Goal: Use online tool/utility: Utilize a website feature to perform a specific function

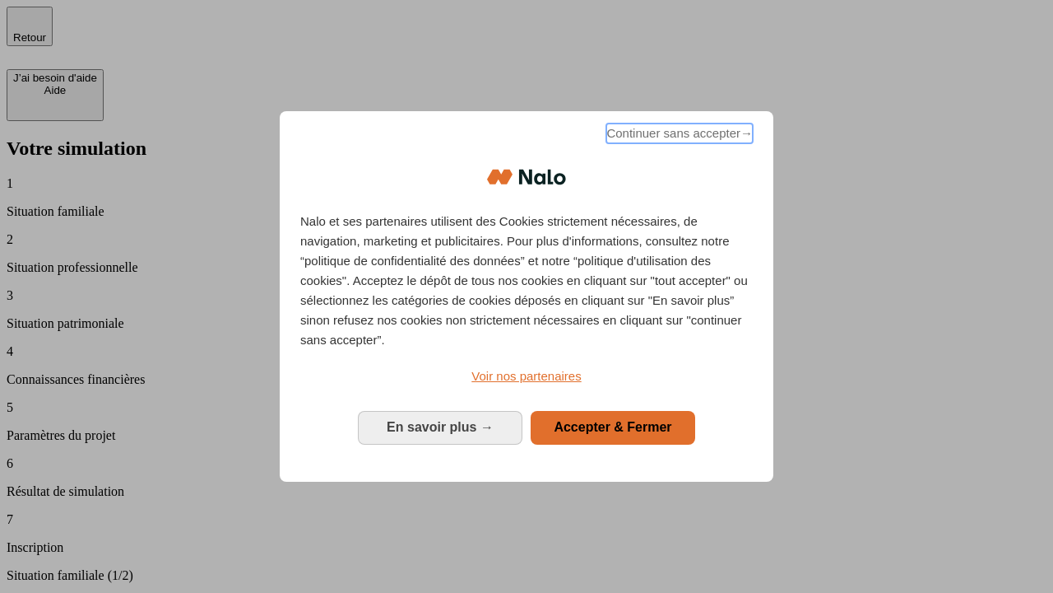
click at [678, 136] on span "Continuer sans accepter →" at bounding box center [680, 133] width 146 height 20
